Goal: Transaction & Acquisition: Obtain resource

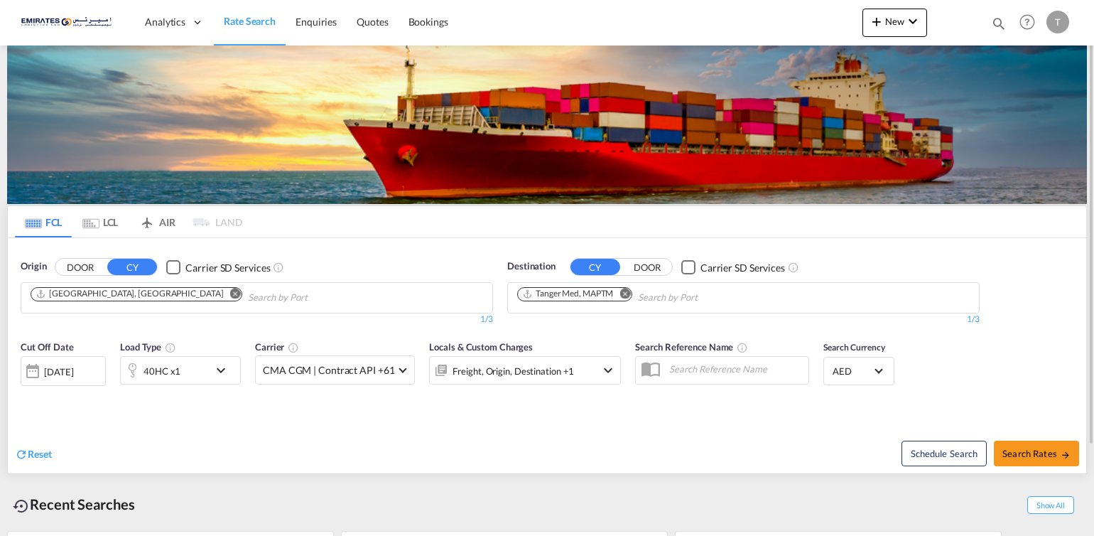
click at [628, 289] on md-icon "Remove" at bounding box center [625, 294] width 11 height 11
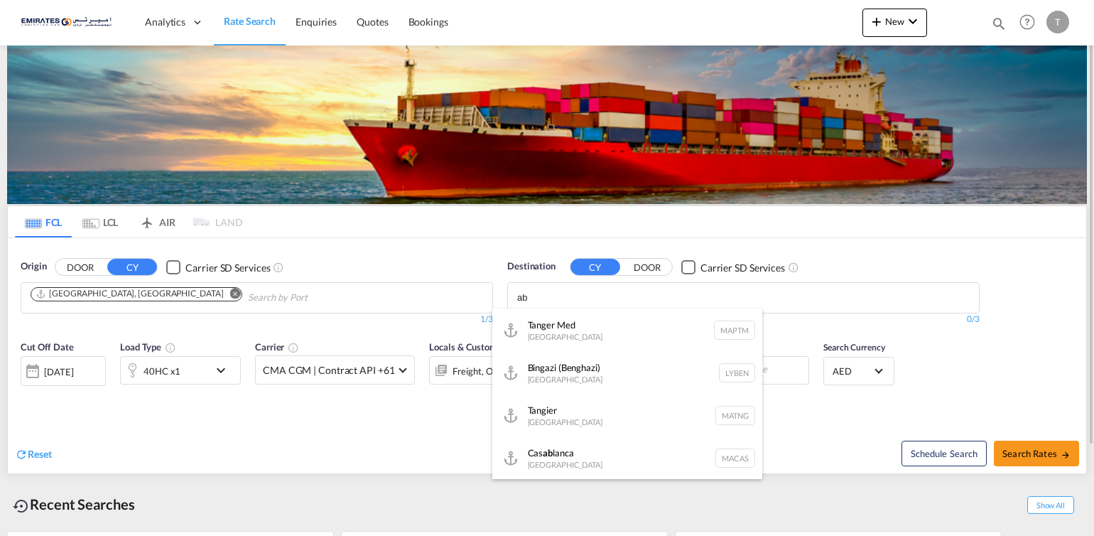
type input "a"
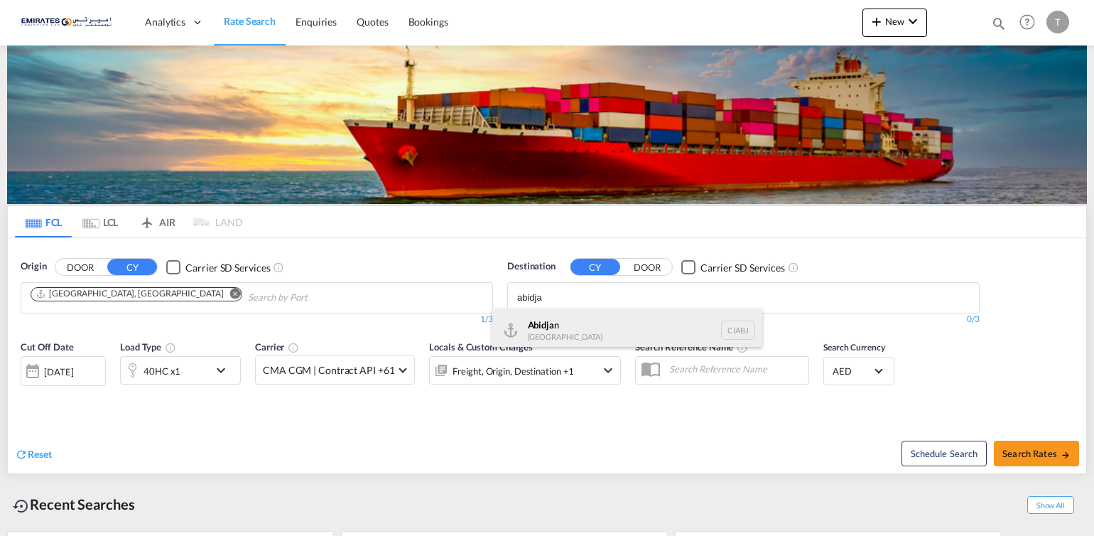
type input "abidja"
click at [539, 329] on div "Abidja n [GEOGRAPHIC_DATA] CIABJ" at bounding box center [627, 329] width 270 height 43
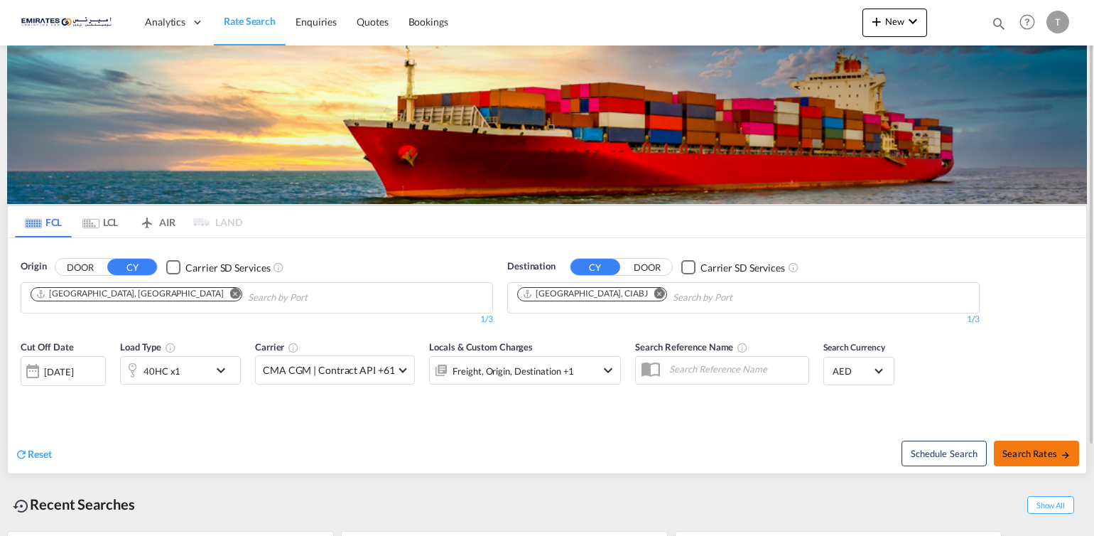
click at [1037, 448] on span "Search Rates" at bounding box center [1037, 453] width 68 height 11
type input "AEJEA to CIABJ / [DATE]"
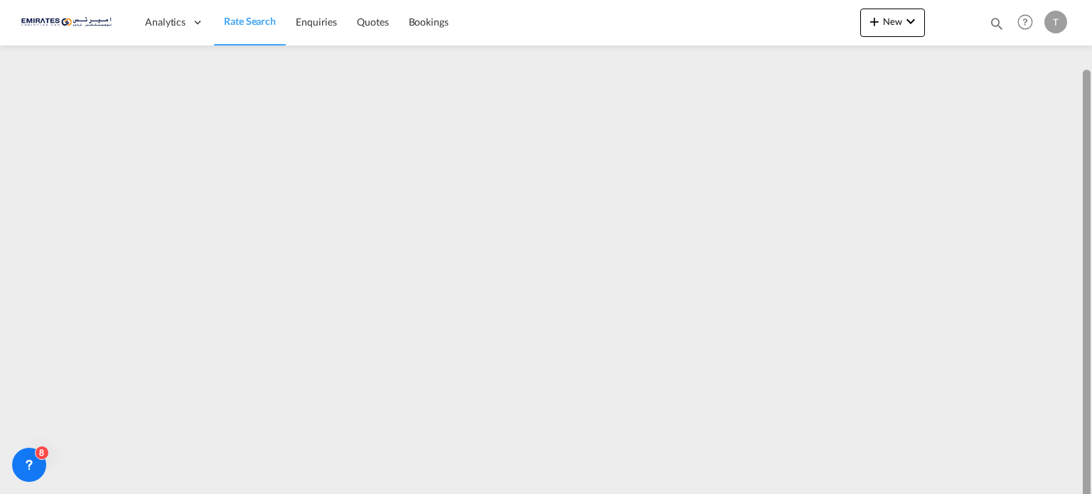
scroll to position [34, 0]
drag, startPoint x: 1083, startPoint y: 232, endPoint x: 1084, endPoint y: 457, distance: 224.6
click at [1084, 457] on div at bounding box center [1086, 264] width 8 height 456
